Goal: Task Accomplishment & Management: Understand process/instructions

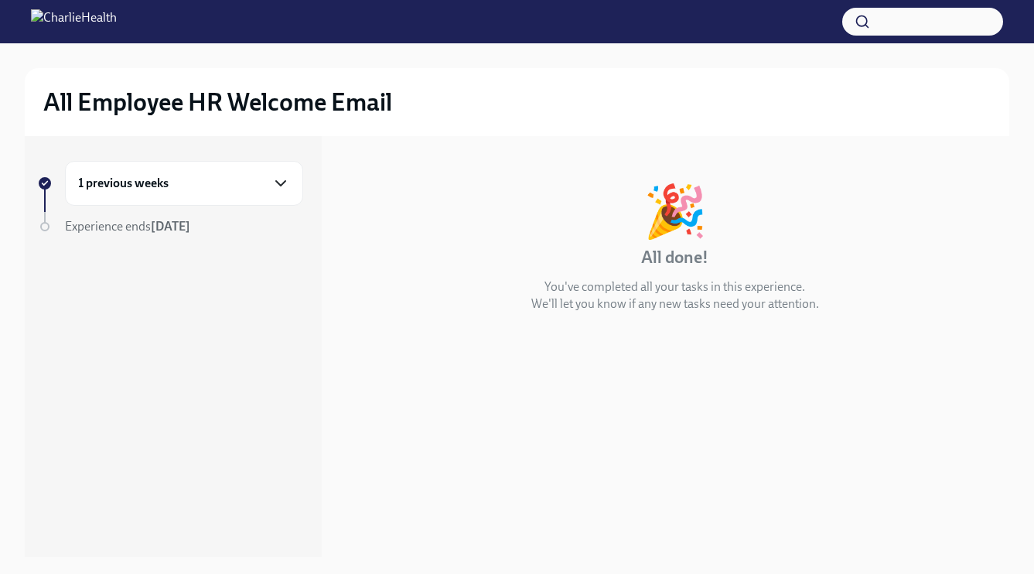
click at [278, 186] on icon "button" at bounding box center [280, 183] width 19 height 19
click at [236, 261] on div "Week 1 1 message" at bounding box center [184, 280] width 212 height 39
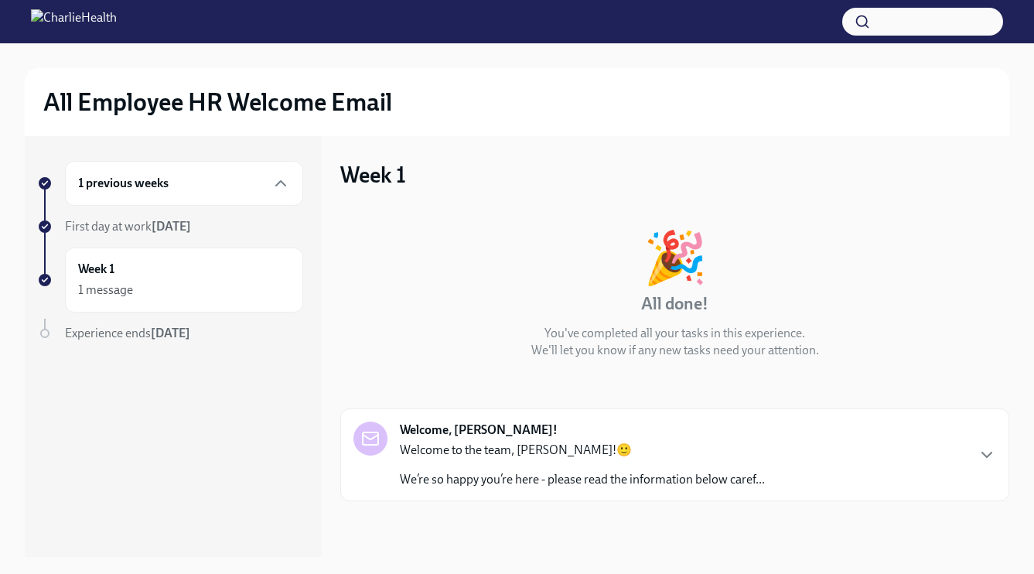
scroll to position [2, 0]
click at [440, 494] on div "Welcome, [PERSON_NAME]! Welcome to the team, [PERSON_NAME]!🙂 We’re so happy you…" at bounding box center [674, 453] width 669 height 93
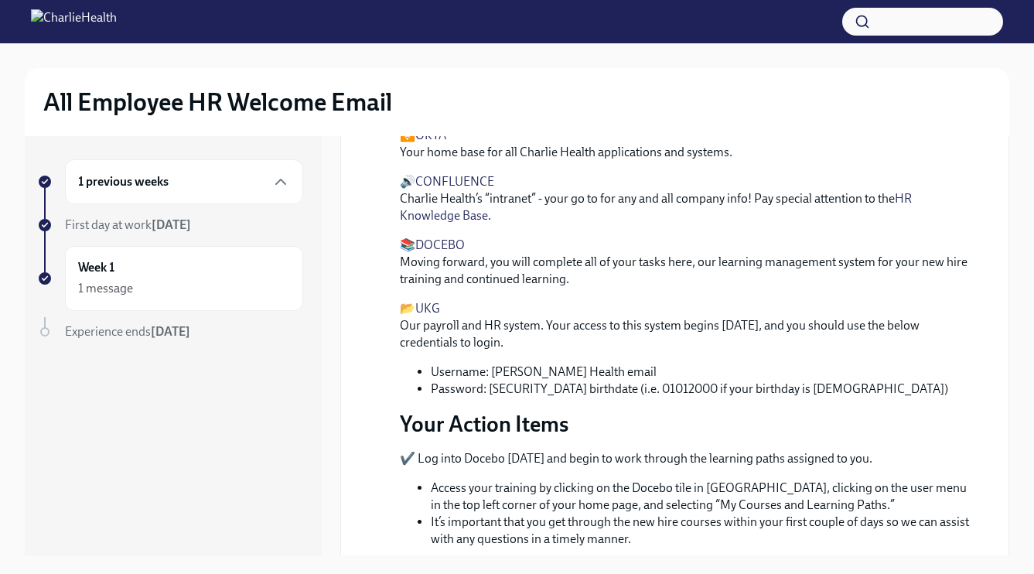
scroll to position [529, 0]
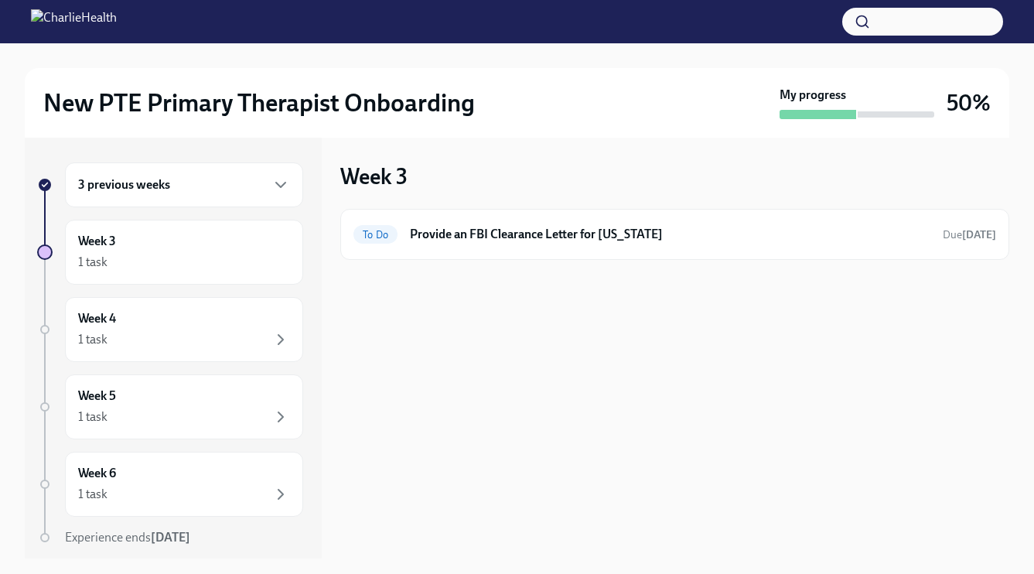
click at [256, 206] on div "3 previous weeks" at bounding box center [184, 184] width 238 height 45
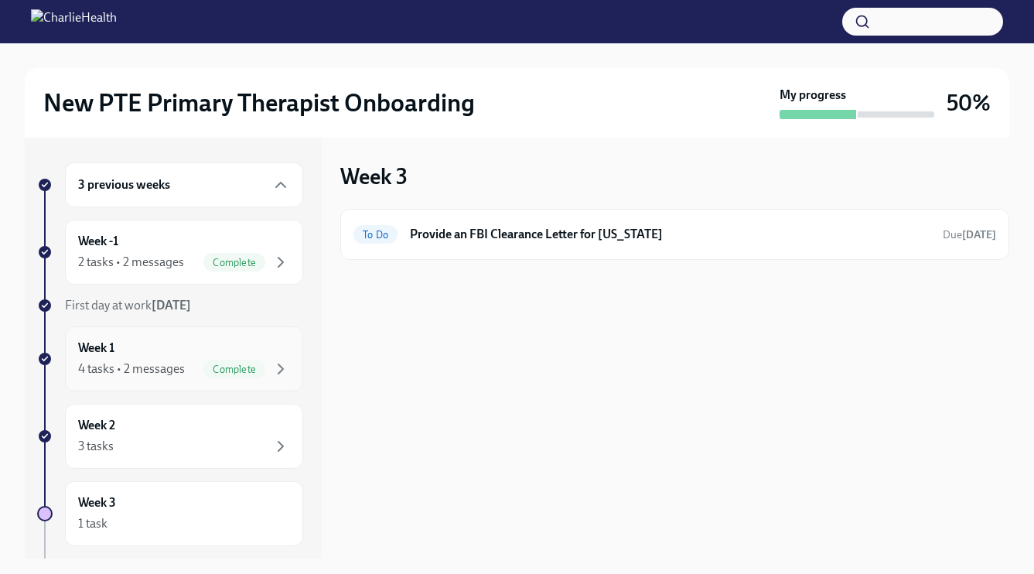
click at [261, 348] on div "Week 1 4 tasks • 2 messages Complete" at bounding box center [184, 358] width 212 height 39
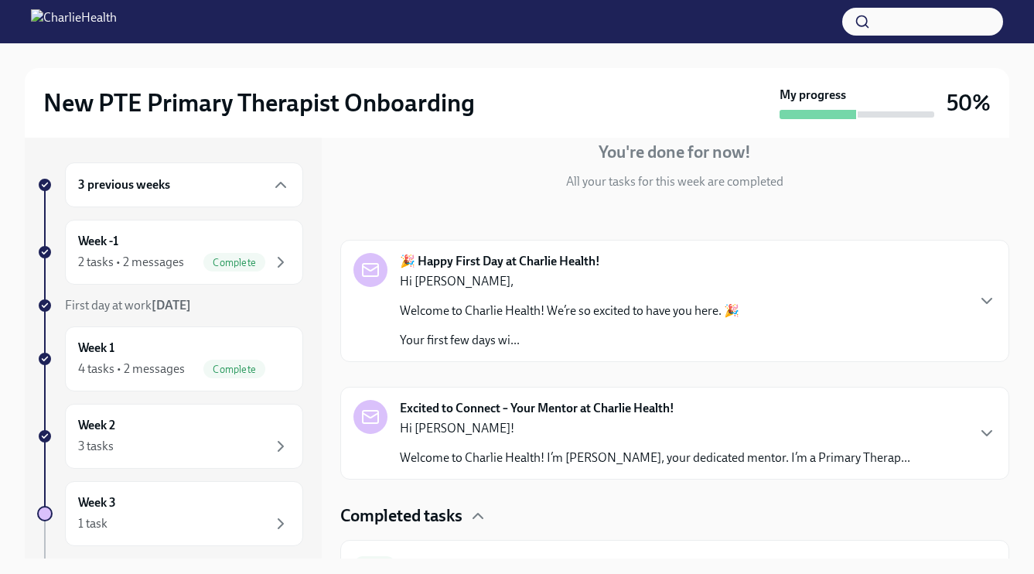
scroll to position [179, 0]
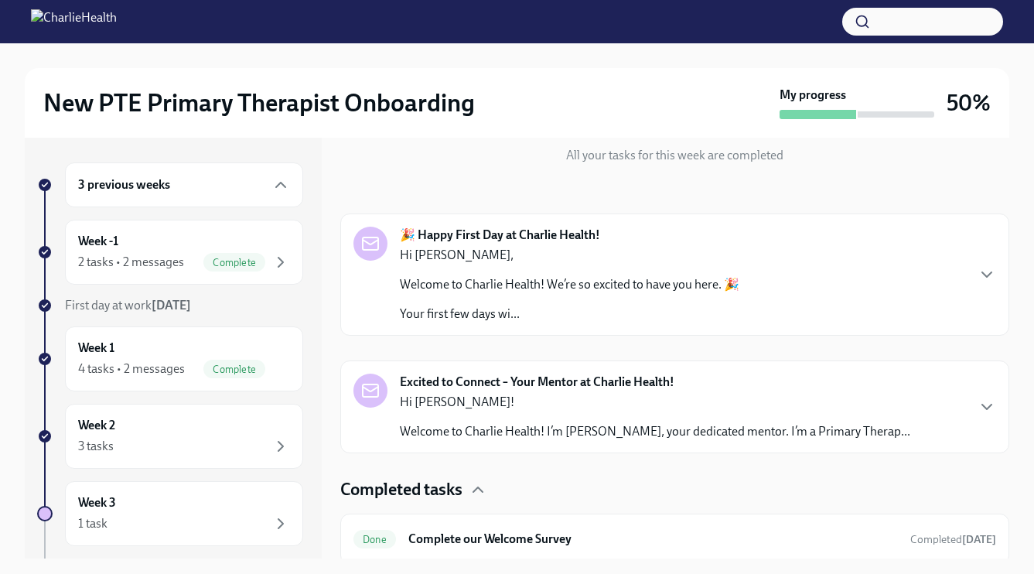
click at [685, 315] on p "Your first few days wi..." at bounding box center [569, 313] width 339 height 17
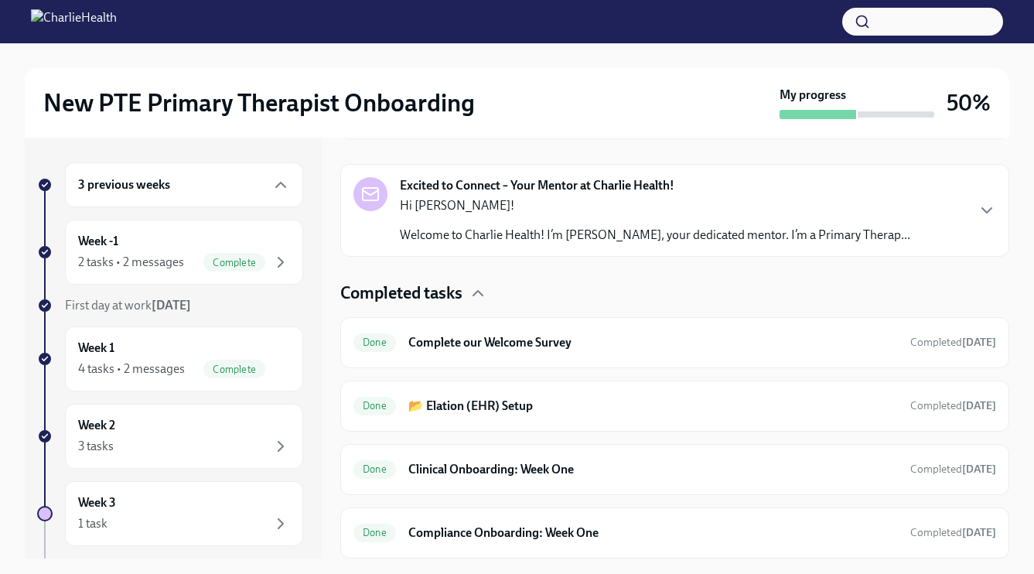
scroll to position [1316, 0]
click at [694, 243] on p "Welcome to Charlie Health! I’m Andrea Matta, your dedicated mentor. I’m a Prima…" at bounding box center [655, 234] width 510 height 17
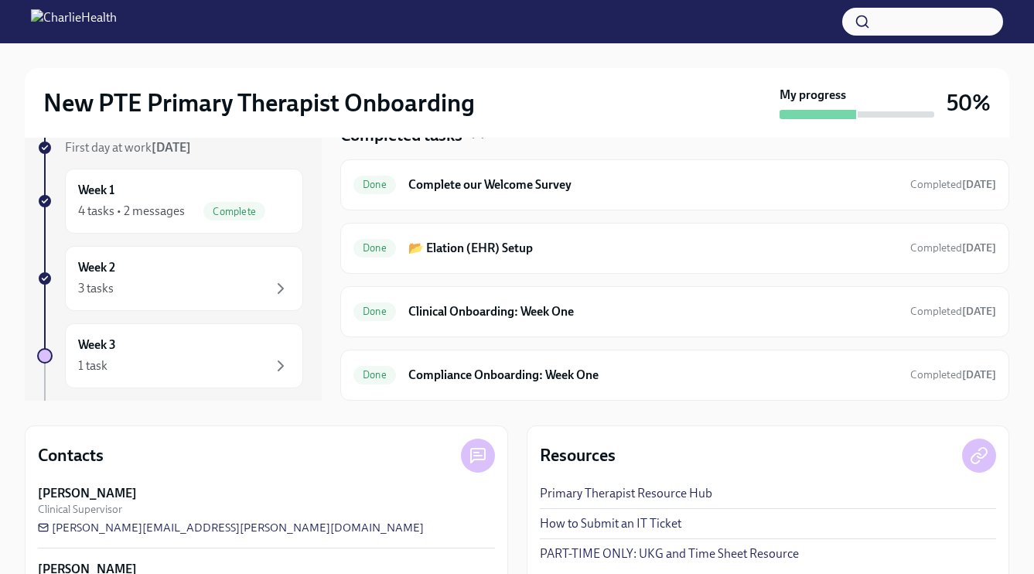
scroll to position [47, 0]
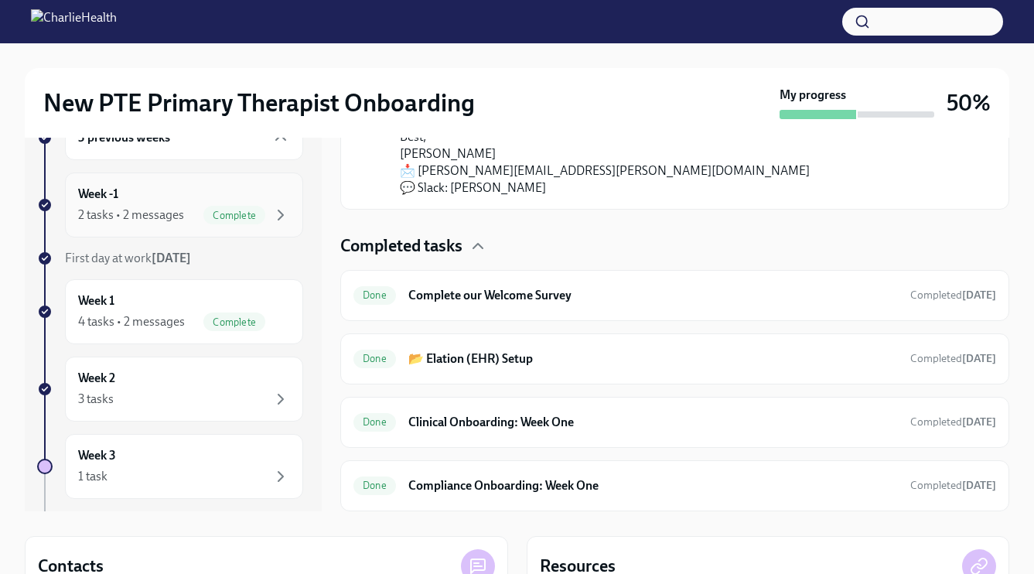
click at [224, 230] on div "Week -1 2 tasks • 2 messages Complete" at bounding box center [184, 204] width 238 height 65
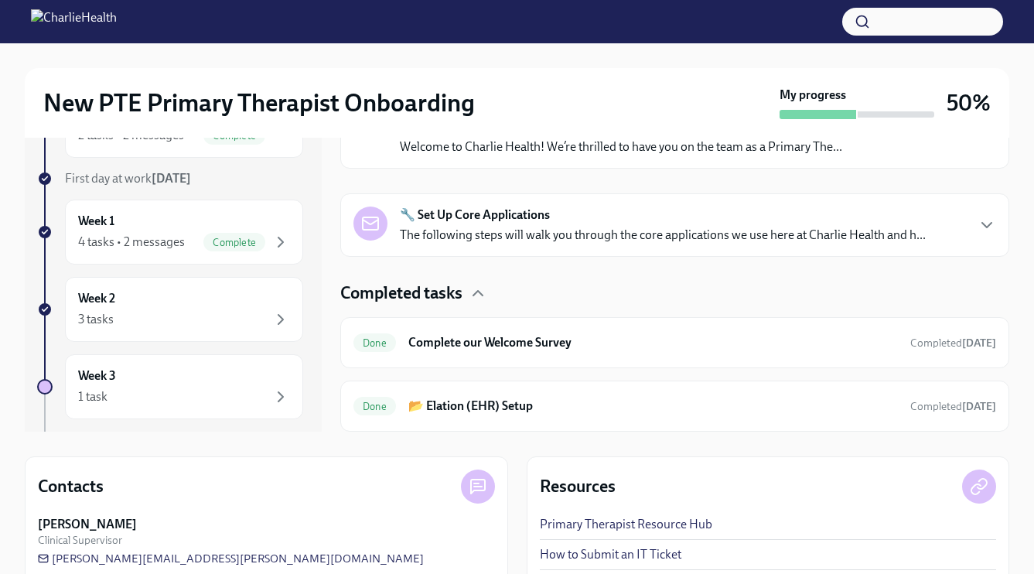
scroll to position [150, 0]
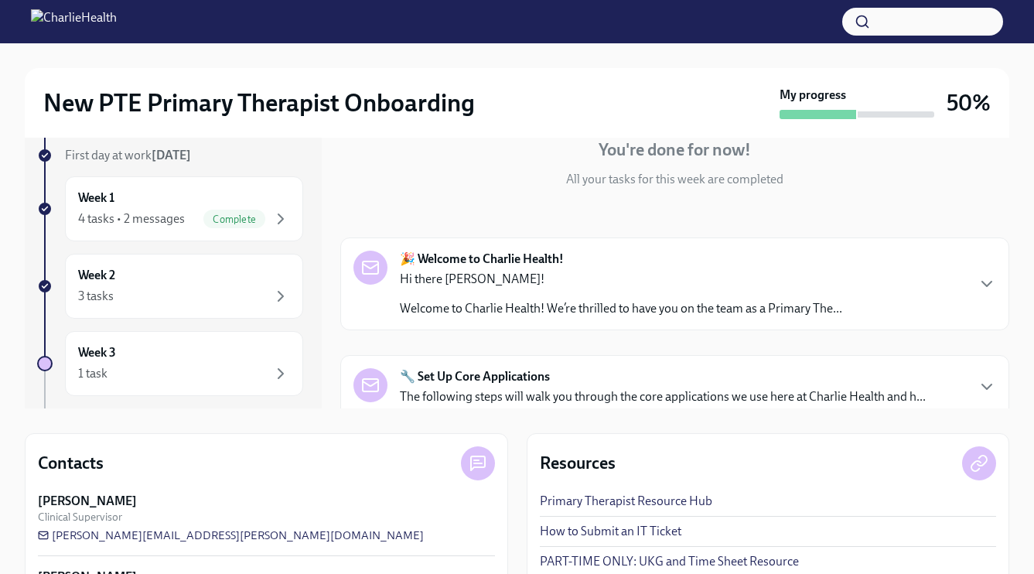
click at [428, 269] on div "🎉 Welcome to Charlie Health! Hi there Jessie! Welcome to Charlie Health! We’re …" at bounding box center [621, 283] width 442 height 66
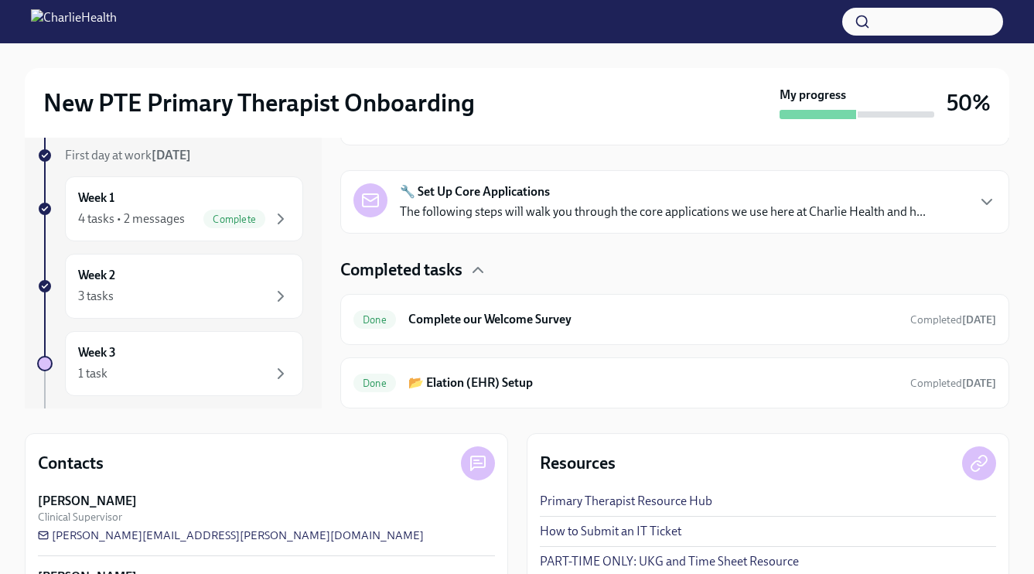
scroll to position [1002, 0]
click at [447, 233] on div "🔧 Set Up Core Applications The following steps will walk you through the core a…" at bounding box center [674, 201] width 669 height 63
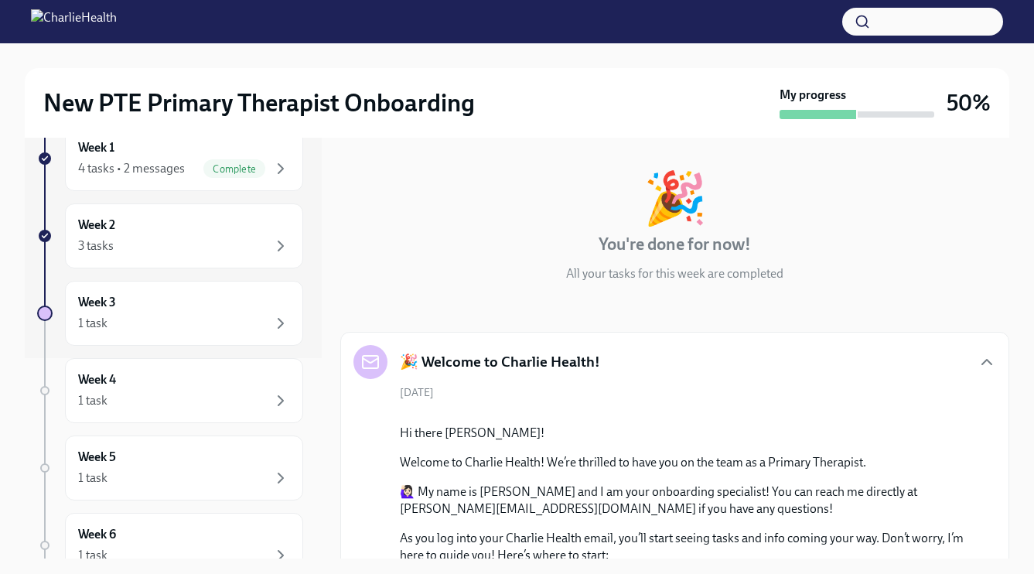
scroll to position [58, 0]
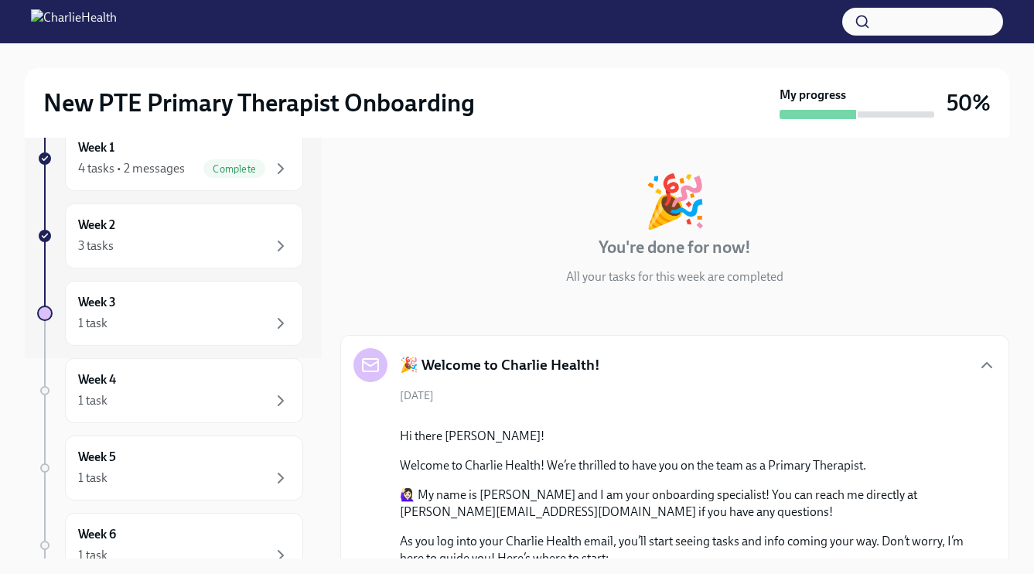
click at [969, 360] on div "🎉 Welcome to Charlie Health!" at bounding box center [674, 365] width 642 height 34
click at [989, 363] on icon "button" at bounding box center [986, 365] width 19 height 19
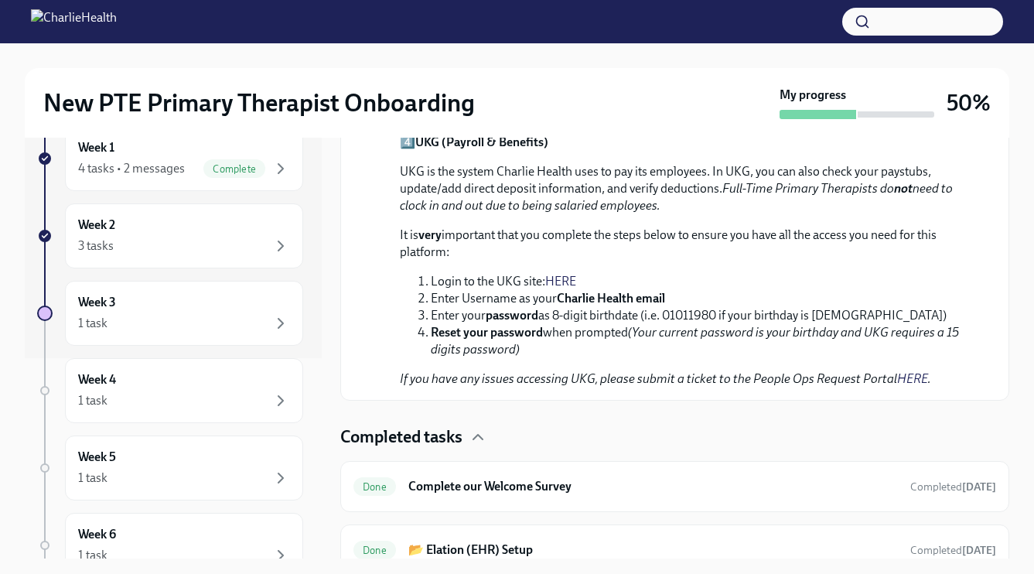
scroll to position [70, 0]
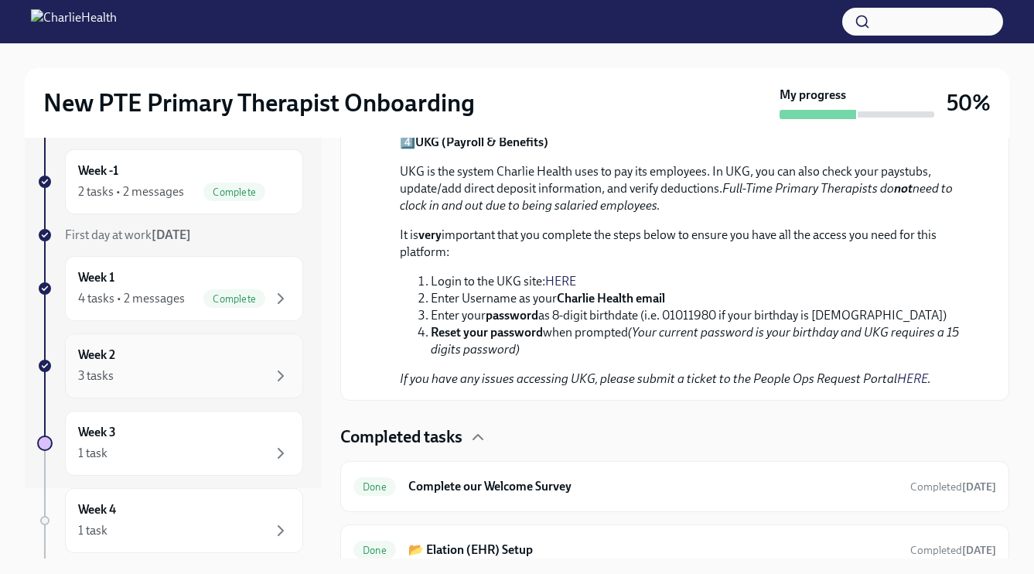
click at [193, 353] on div "Week 2 3 tasks" at bounding box center [184, 365] width 212 height 39
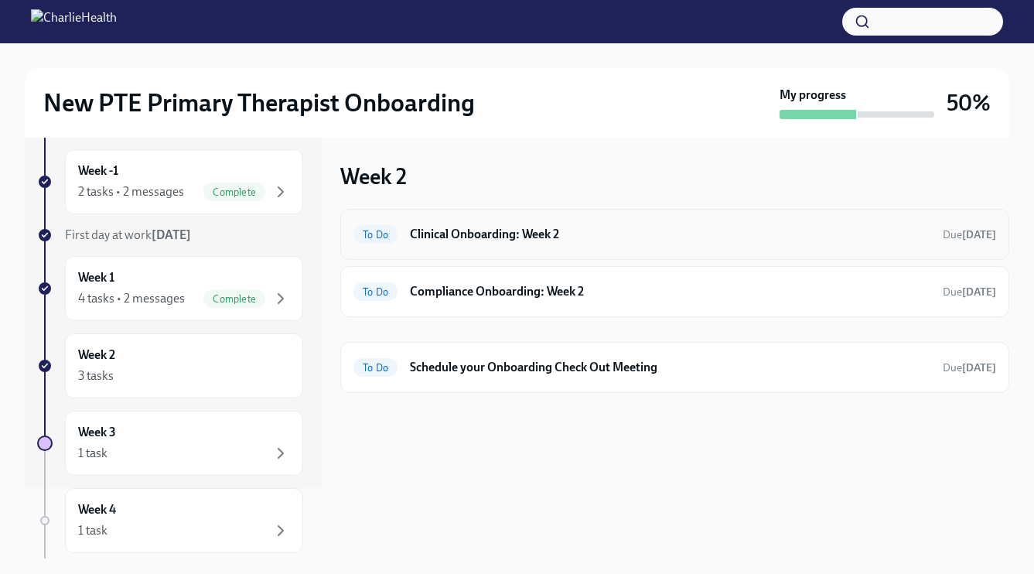
click at [503, 241] on h6 "Clinical Onboarding: Week 2" at bounding box center [670, 234] width 520 height 17
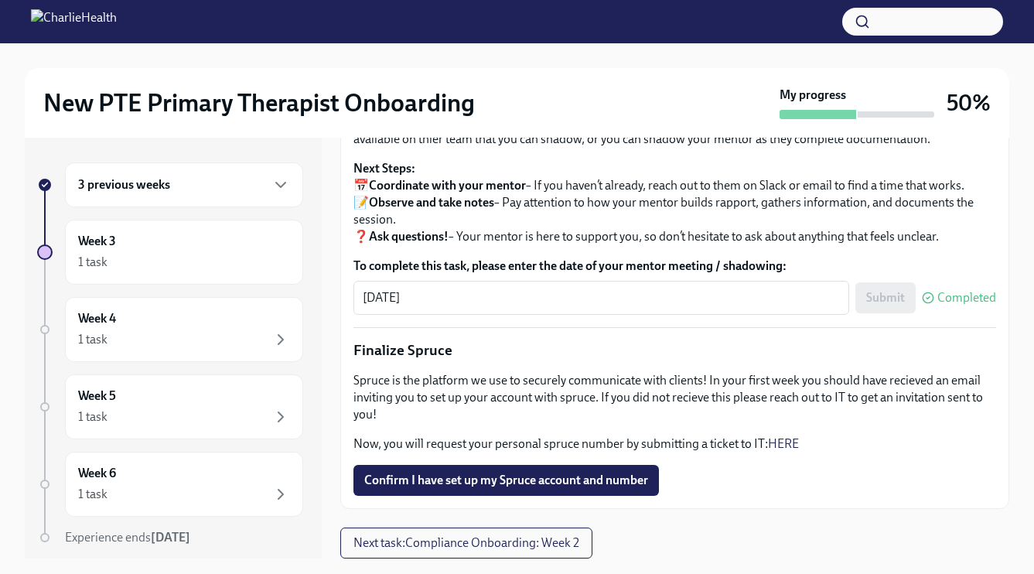
scroll to position [1728, 0]
click at [407, 483] on span "Confirm I have set up my Spruce account and number" at bounding box center [506, 479] width 284 height 15
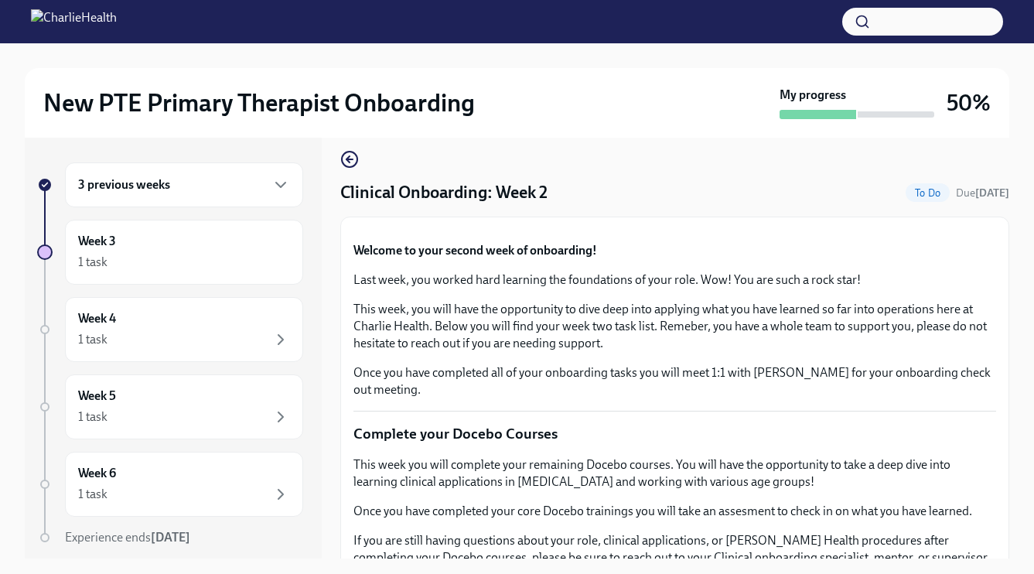
scroll to position [0, 0]
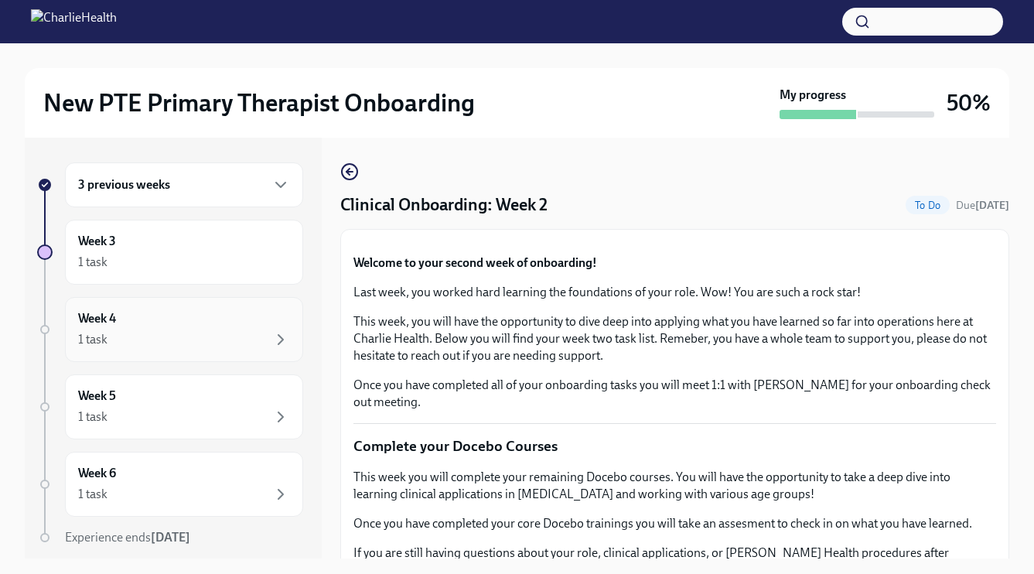
click at [247, 323] on div "Week 4 1 task" at bounding box center [184, 329] width 212 height 39
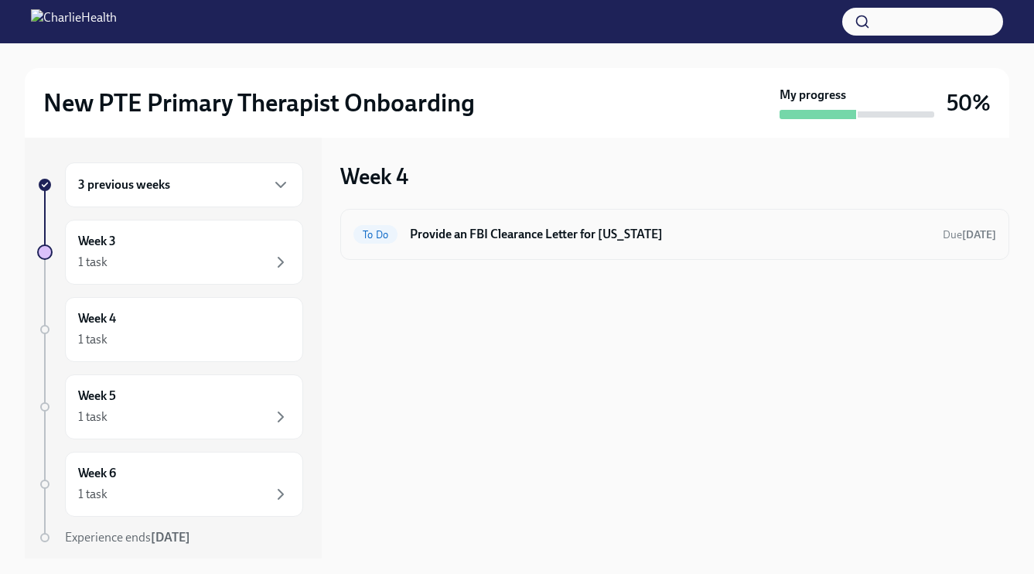
click at [473, 235] on h6 "Provide an FBI Clearance Letter for Pennsylvania" at bounding box center [670, 234] width 520 height 17
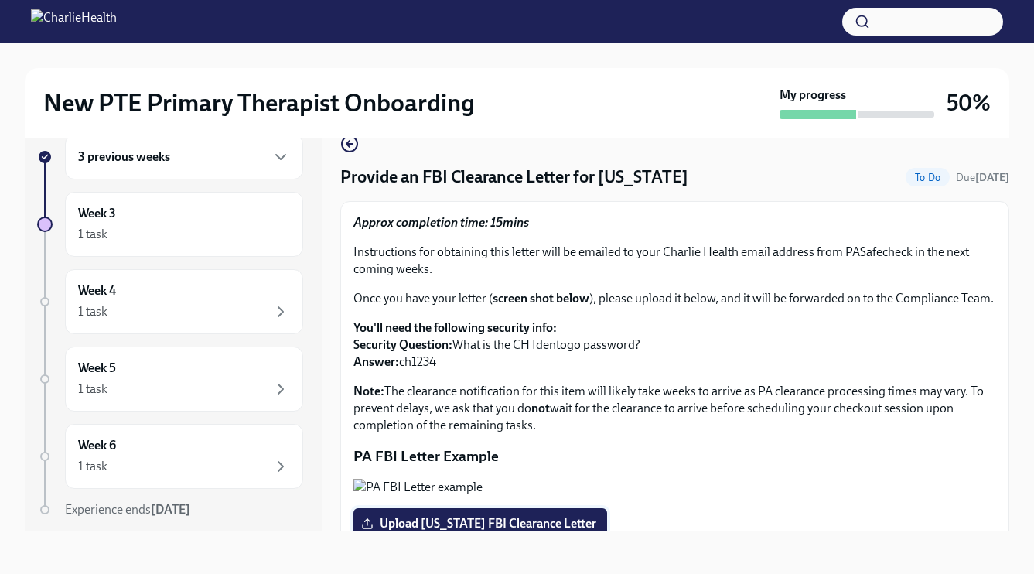
scroll to position [2, 0]
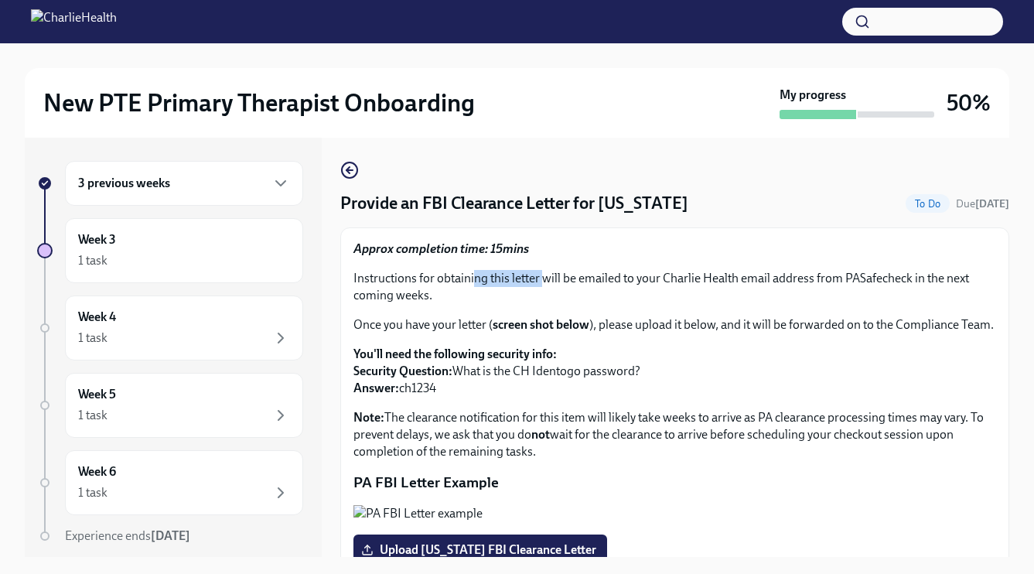
drag, startPoint x: 472, startPoint y: 273, endPoint x: 542, endPoint y: 281, distance: 70.8
click at [542, 281] on p "Instructions for obtaining this letter will be emailed to your Charlie Health e…" at bounding box center [674, 287] width 642 height 34
click at [530, 301] on p "Instructions for obtaining this letter will be emailed to your Charlie Health e…" at bounding box center [674, 287] width 642 height 34
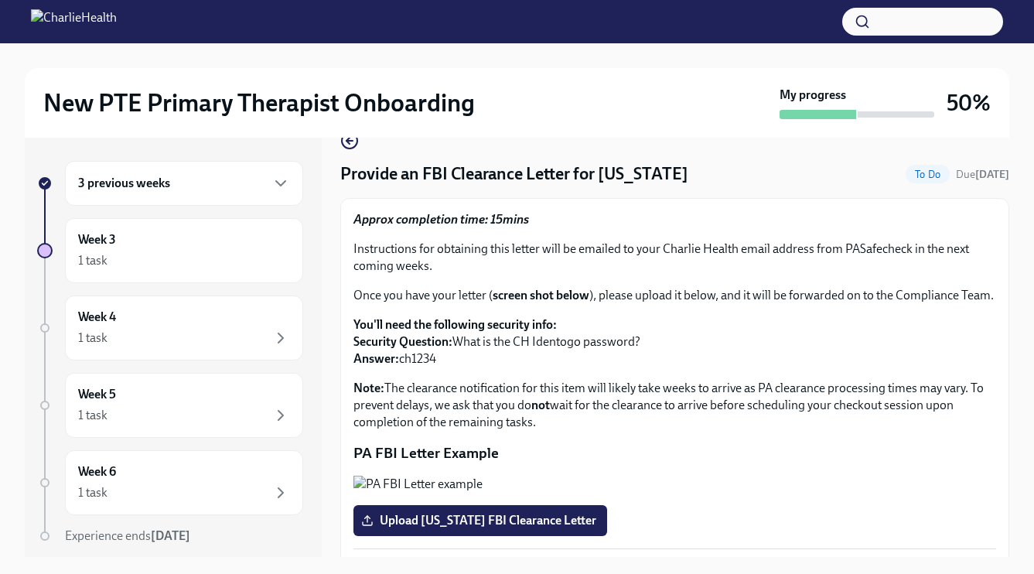
scroll to position [33, 0]
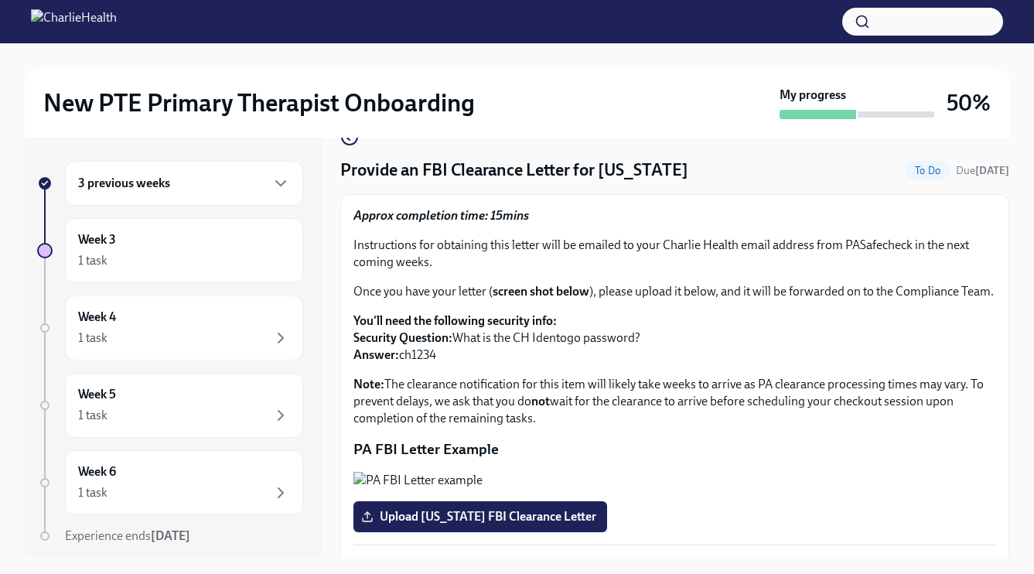
click at [846, 246] on p "Instructions for obtaining this letter will be emailed to your Charlie Health e…" at bounding box center [674, 254] width 642 height 34
click at [859, 246] on p "Instructions for obtaining this letter will be emailed to your Charlie Health e…" at bounding box center [674, 254] width 642 height 34
click at [352, 148] on div "Provide an FBI Clearance Letter for Pennsylvania To Do Due Nov 6th Approx compl…" at bounding box center [674, 349] width 669 height 443
click at [347, 142] on icon "button" at bounding box center [349, 137] width 19 height 19
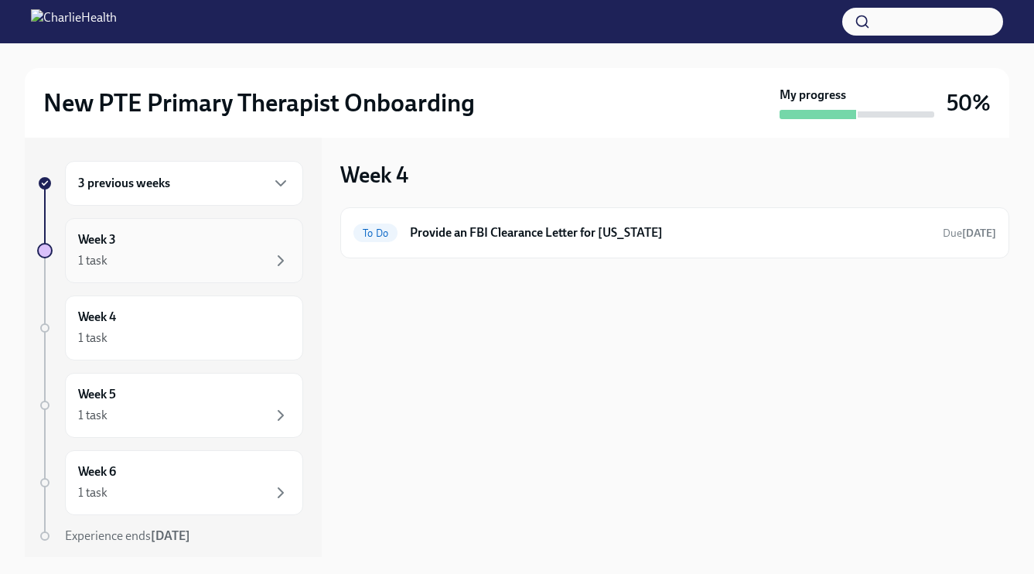
click at [258, 242] on div "Week 3 1 task" at bounding box center [184, 250] width 212 height 39
click at [222, 194] on div "3 previous weeks" at bounding box center [184, 184] width 238 height 45
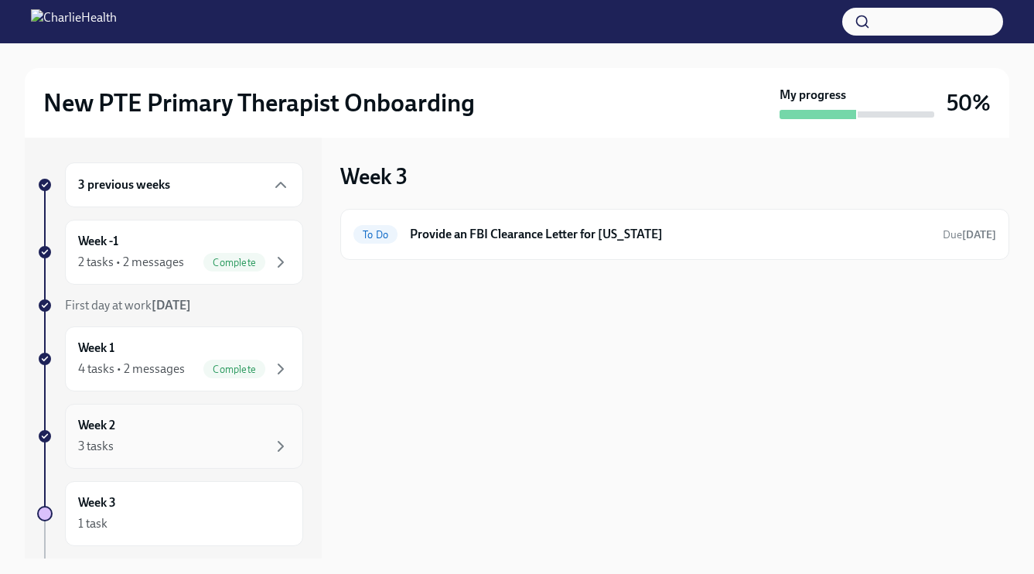
click at [237, 424] on div "Week 2 3 tasks" at bounding box center [184, 436] width 212 height 39
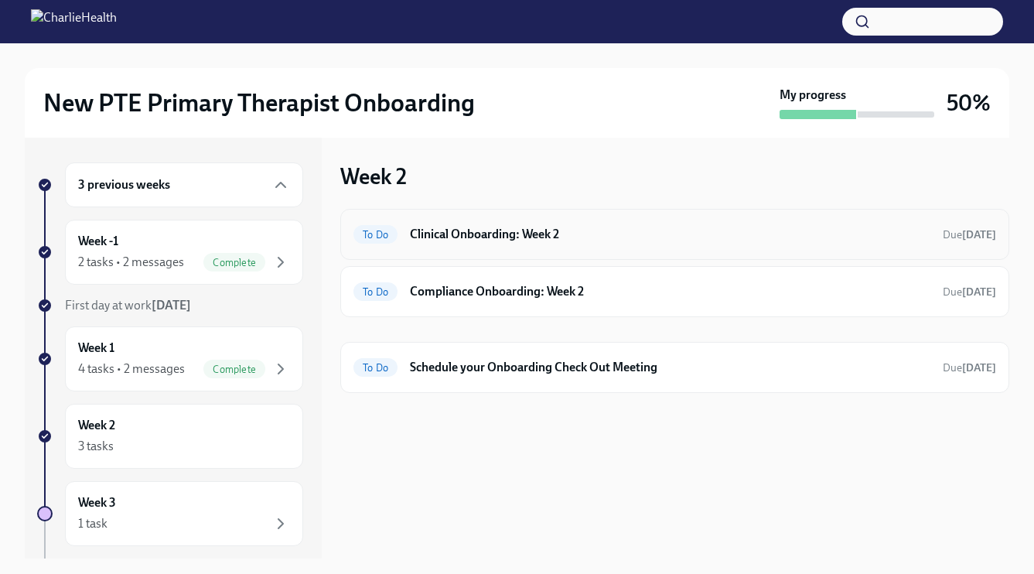
click at [496, 245] on div "To Do Clinical Onboarding: Week 2 Due 3 days ago" at bounding box center [674, 234] width 642 height 25
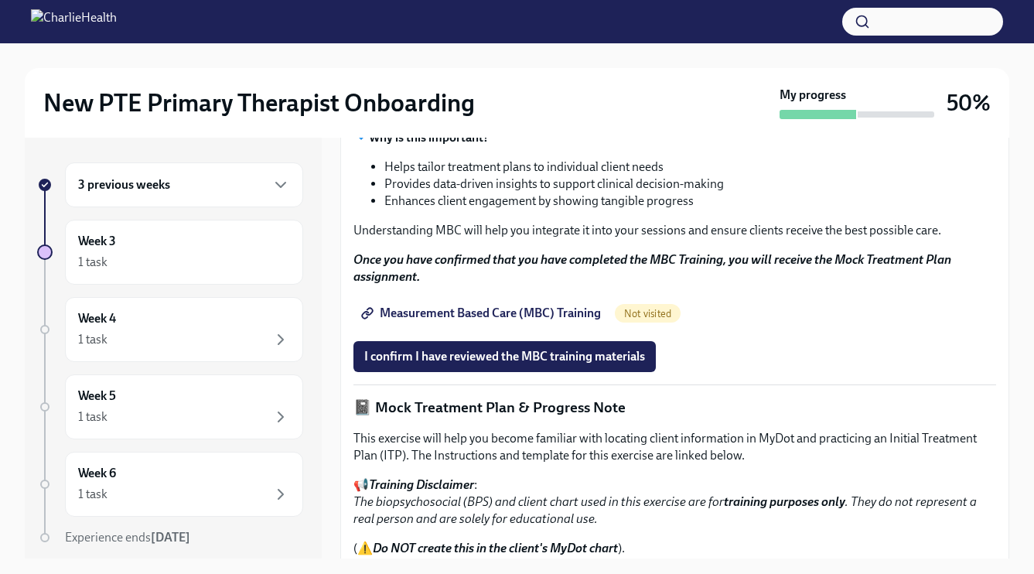
scroll to position [683, 0]
